Goal: Task Accomplishment & Management: Complete application form

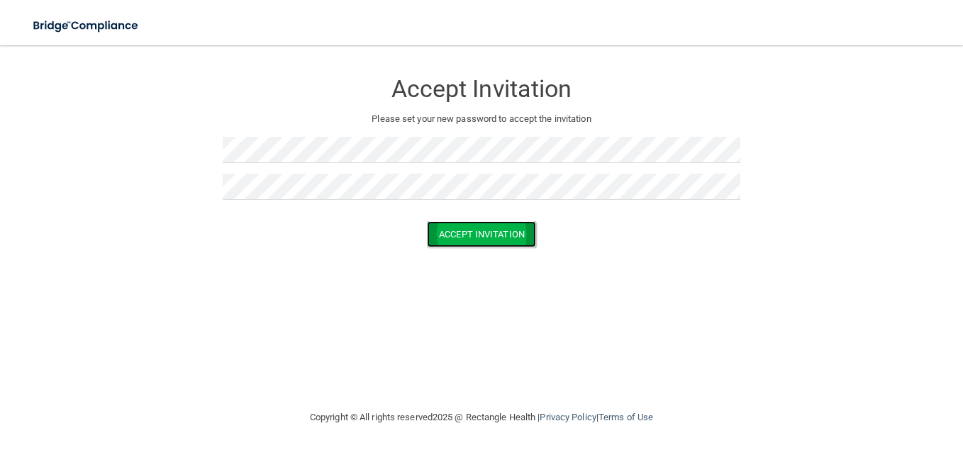
click at [471, 232] on button "Accept Invitation" at bounding box center [481, 234] width 109 height 26
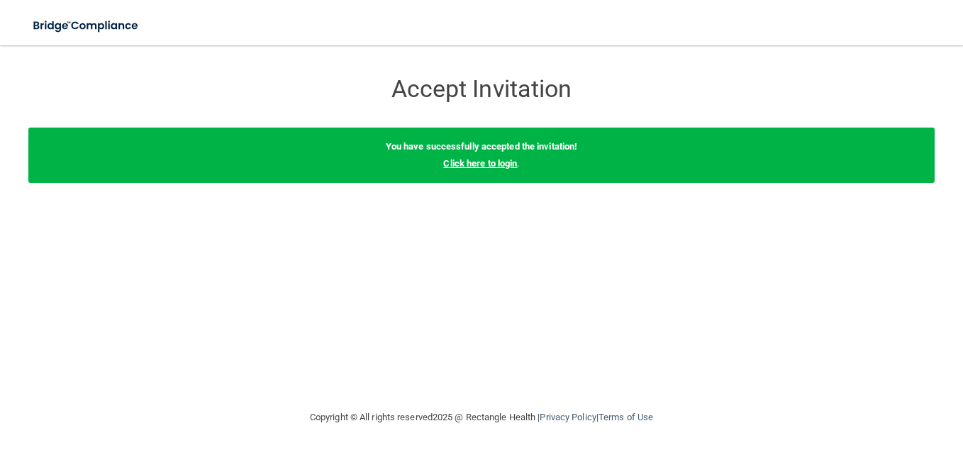
click at [489, 161] on link "Click here to login" at bounding box center [480, 163] width 74 height 11
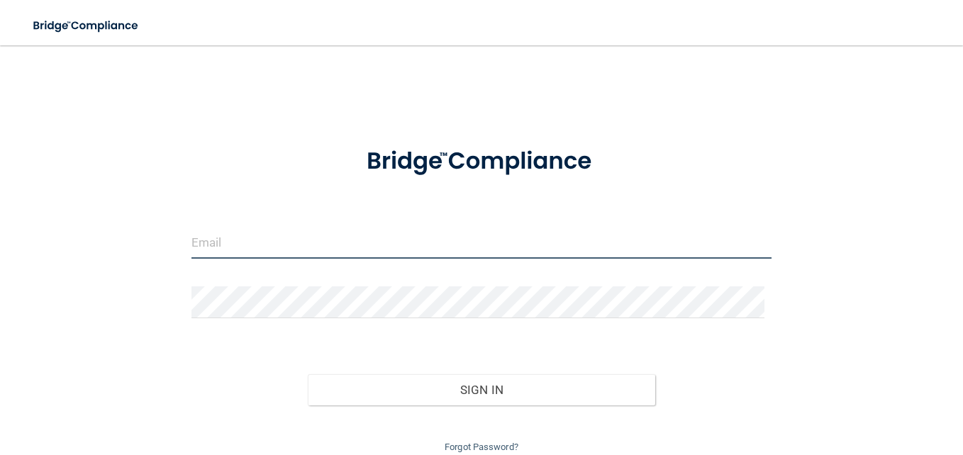
click at [248, 245] on input "email" at bounding box center [481, 243] width 580 height 32
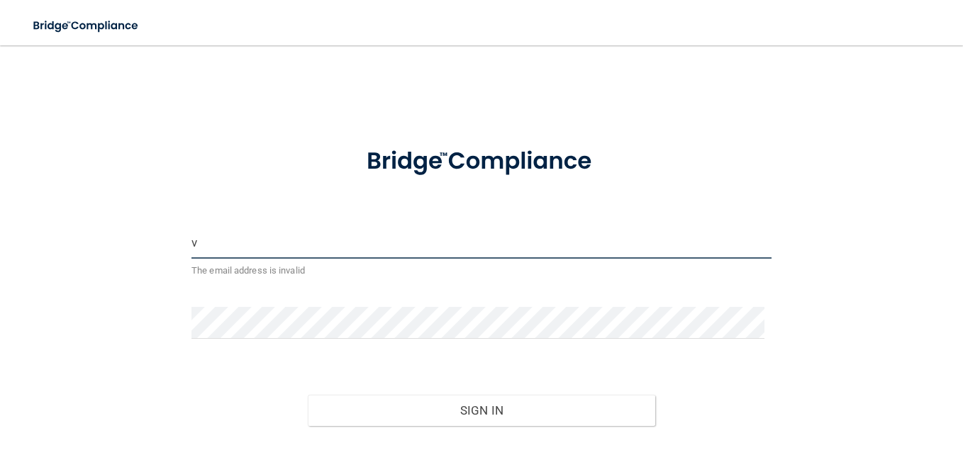
type input "[EMAIL_ADDRESS][DOMAIN_NAME]"
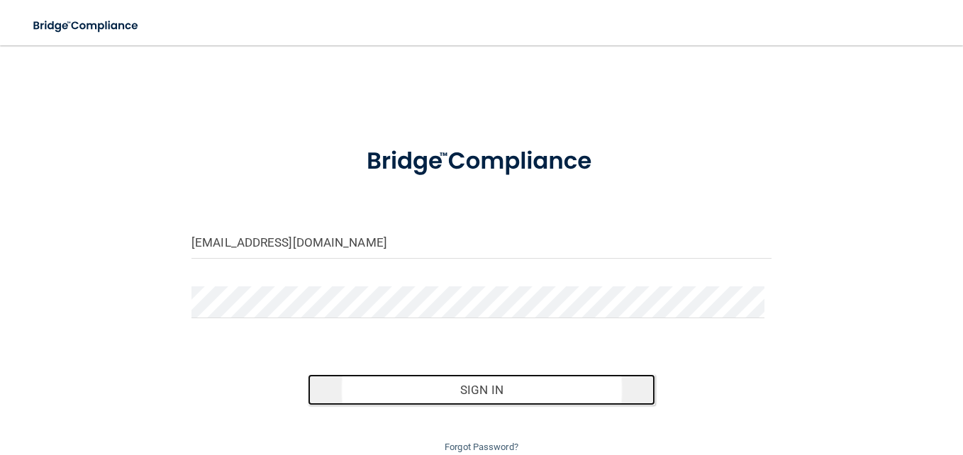
click at [487, 392] on button "Sign In" at bounding box center [482, 389] width 348 height 31
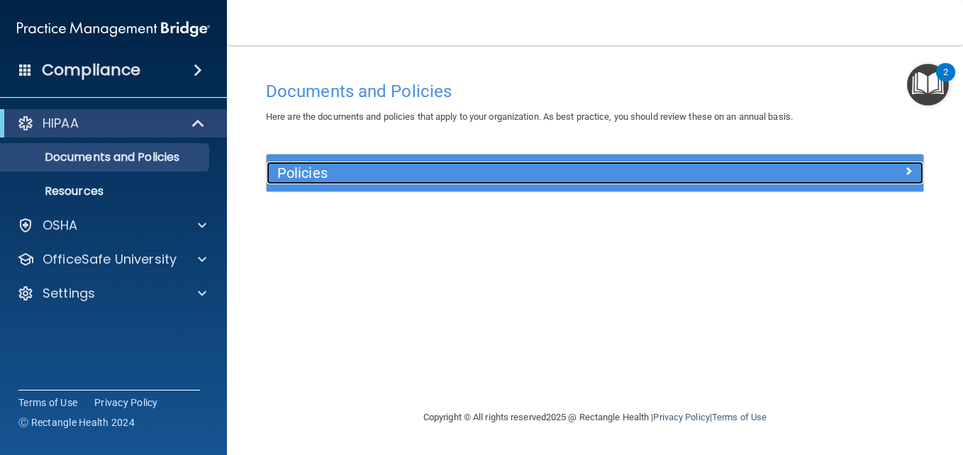
click at [339, 172] on h5 "Policies" at bounding box center [513, 173] width 472 height 16
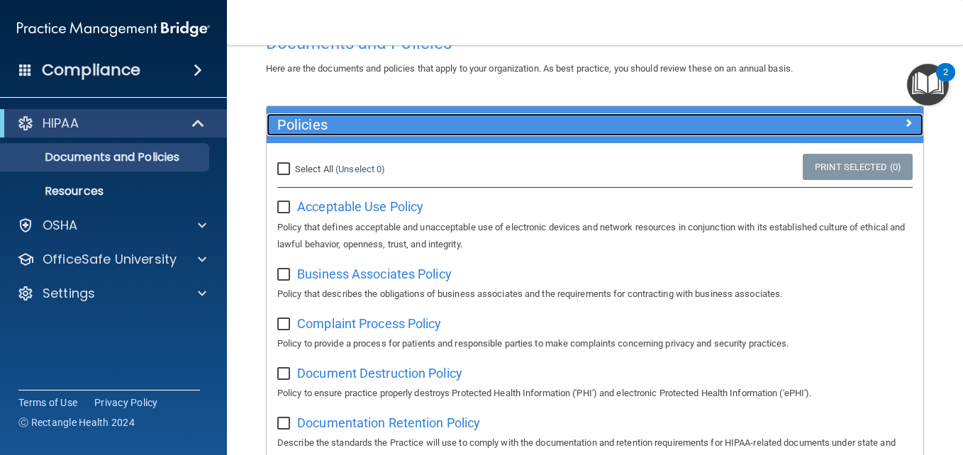
scroll to position [71, 0]
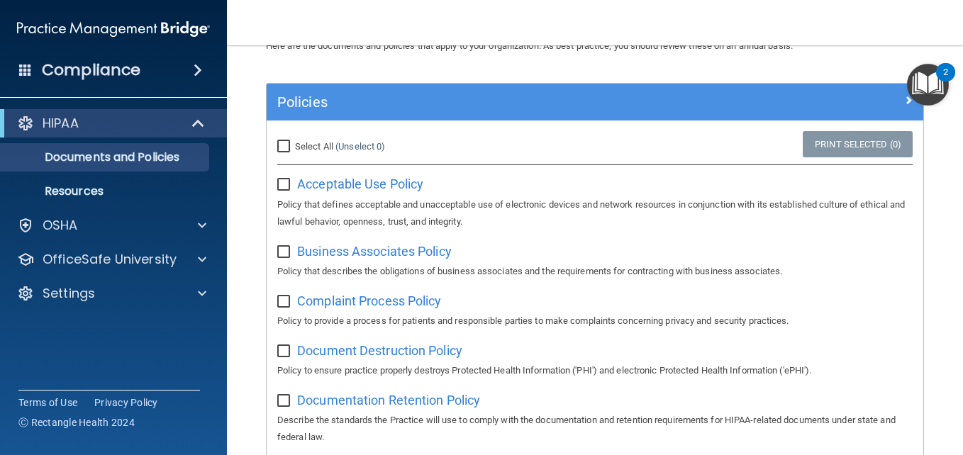
click at [286, 150] on input "Select All (Unselect 0) Unselect All" at bounding box center [285, 146] width 16 height 11
checkbox input "true"
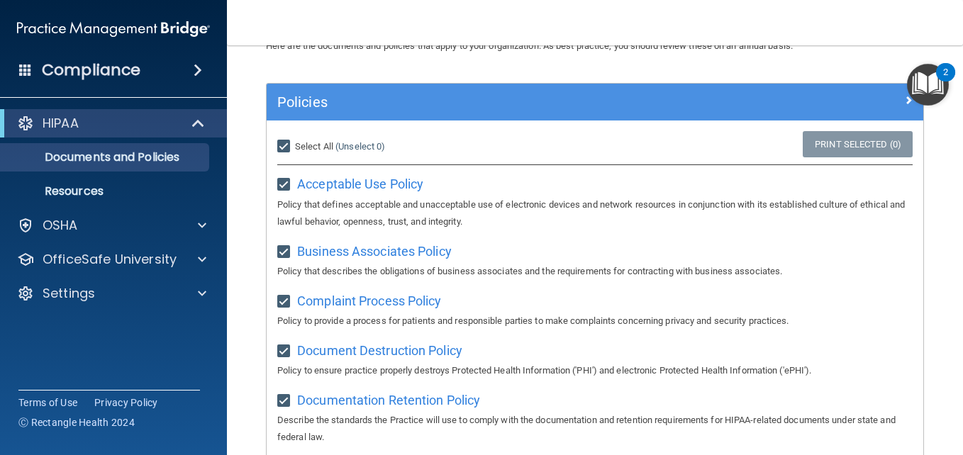
checkbox input "true"
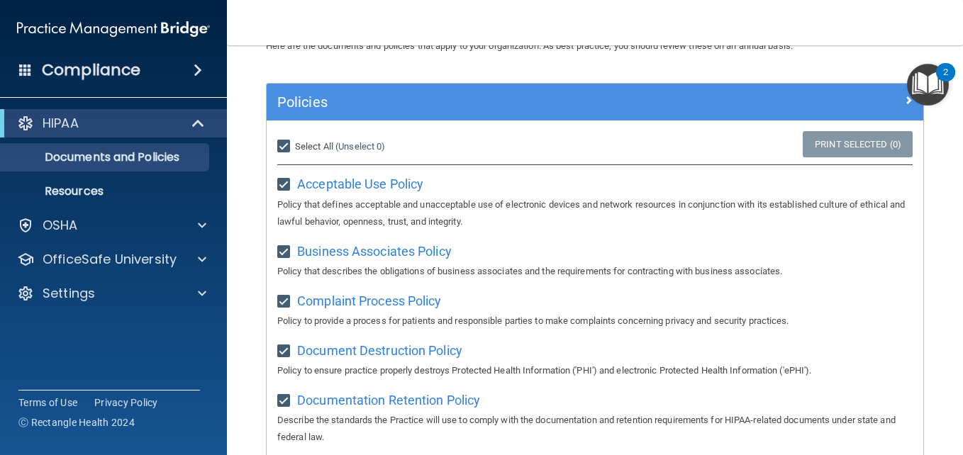
checkbox input "true"
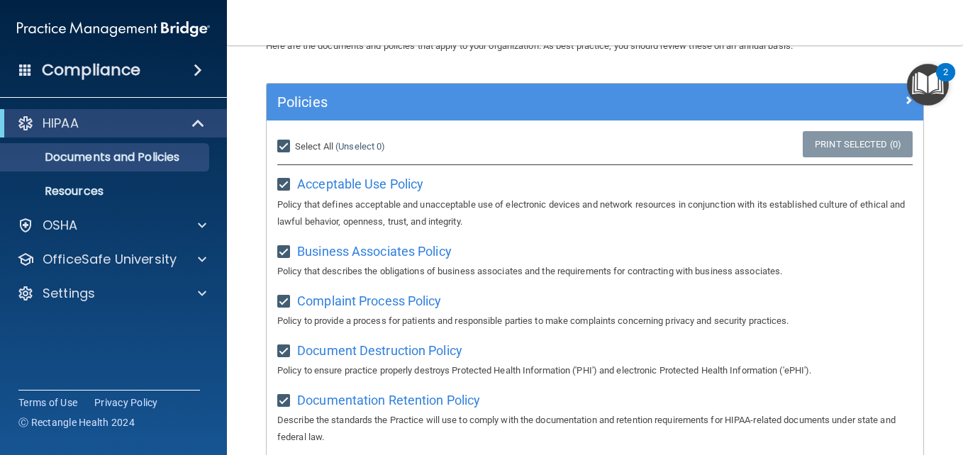
checkbox input "true"
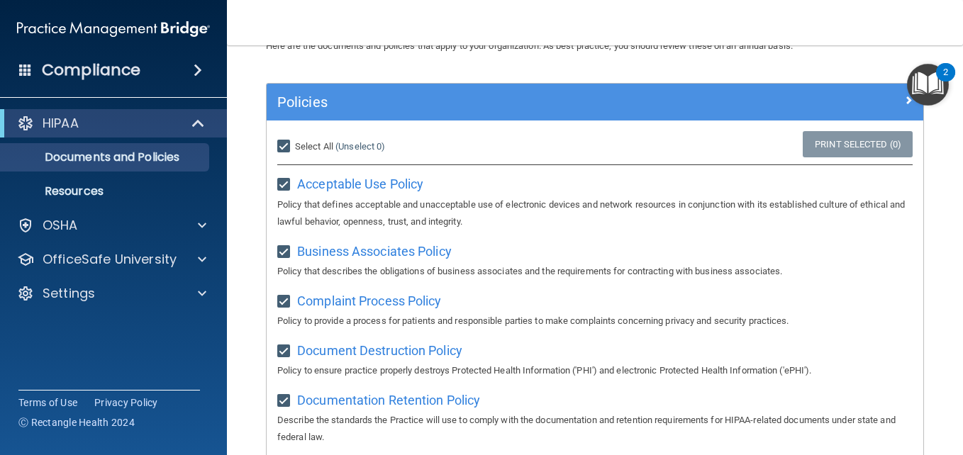
checkbox input "true"
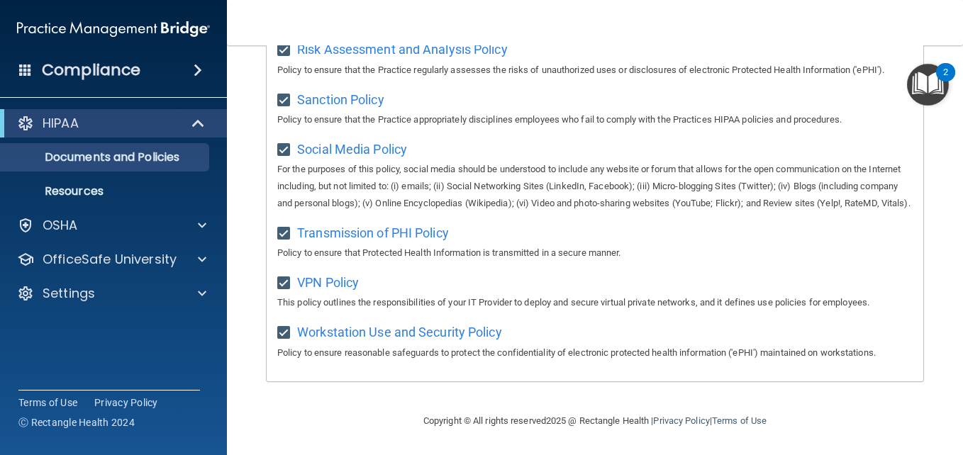
scroll to position [1103, 0]
click at [91, 186] on p "Resources" at bounding box center [106, 191] width 194 height 14
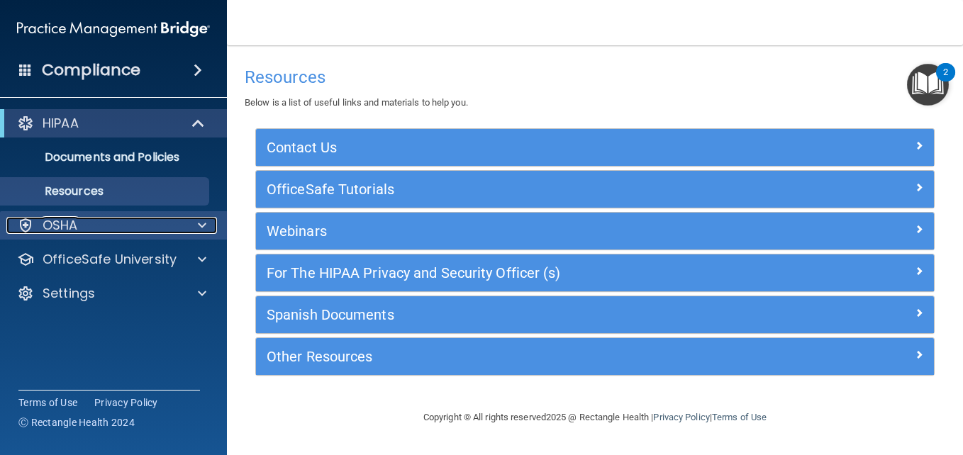
click at [70, 228] on p "OSHA" at bounding box center [60, 225] width 35 height 17
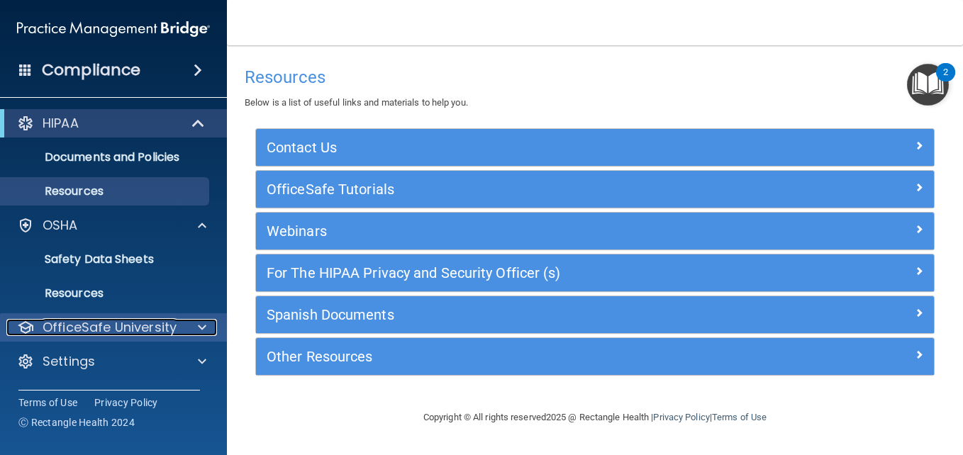
click at [145, 326] on p "OfficeSafe University" at bounding box center [110, 327] width 134 height 17
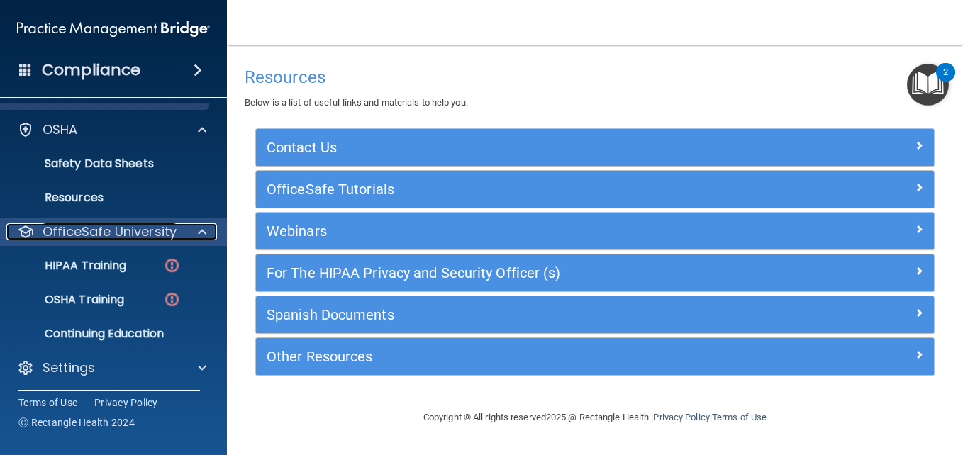
scroll to position [99, 0]
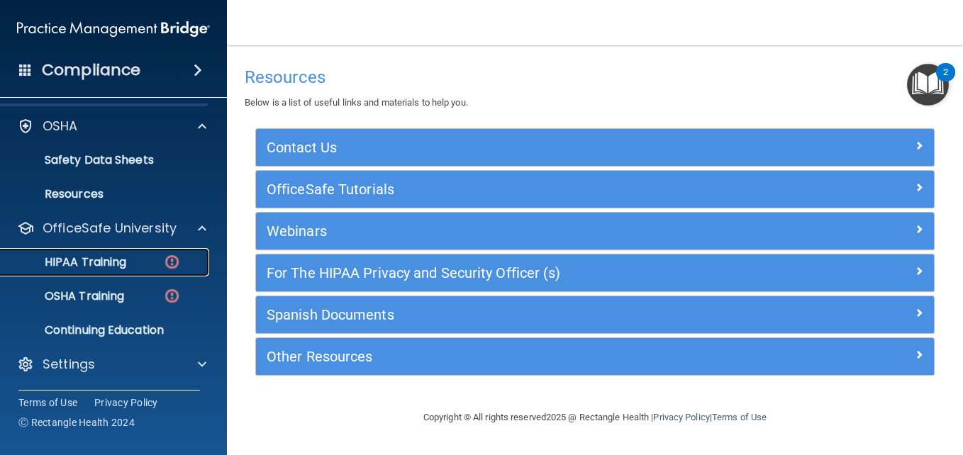
click at [69, 257] on p "HIPAA Training" at bounding box center [67, 262] width 117 height 14
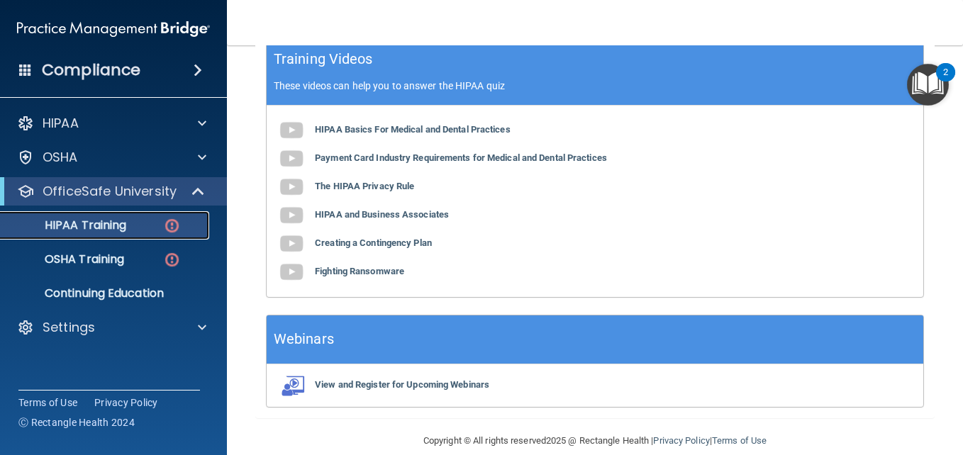
scroll to position [567, 0]
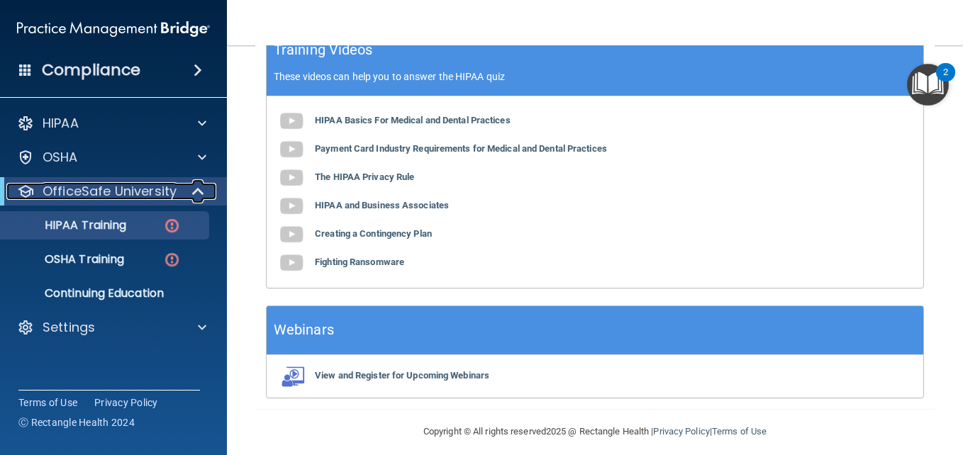
click at [198, 187] on span at bounding box center [200, 191] width 12 height 17
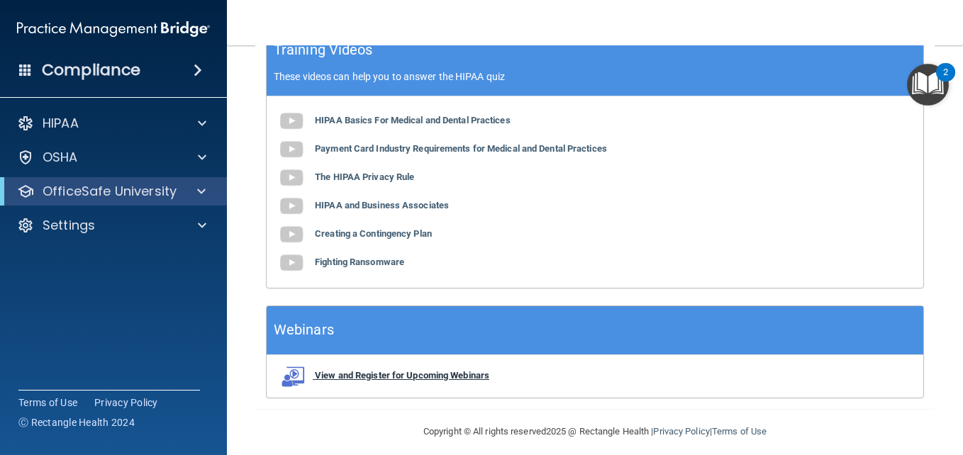
click at [416, 377] on b "View and Register for Upcoming Webinars" at bounding box center [402, 375] width 174 height 11
click at [645, 21] on nav "Toggle navigation [PERSON_NAME] [EMAIL_ADDRESS][DOMAIN_NAME] Manage My Enterpri…" at bounding box center [595, 22] width 736 height 45
